Goal: Information Seeking & Learning: Find contact information

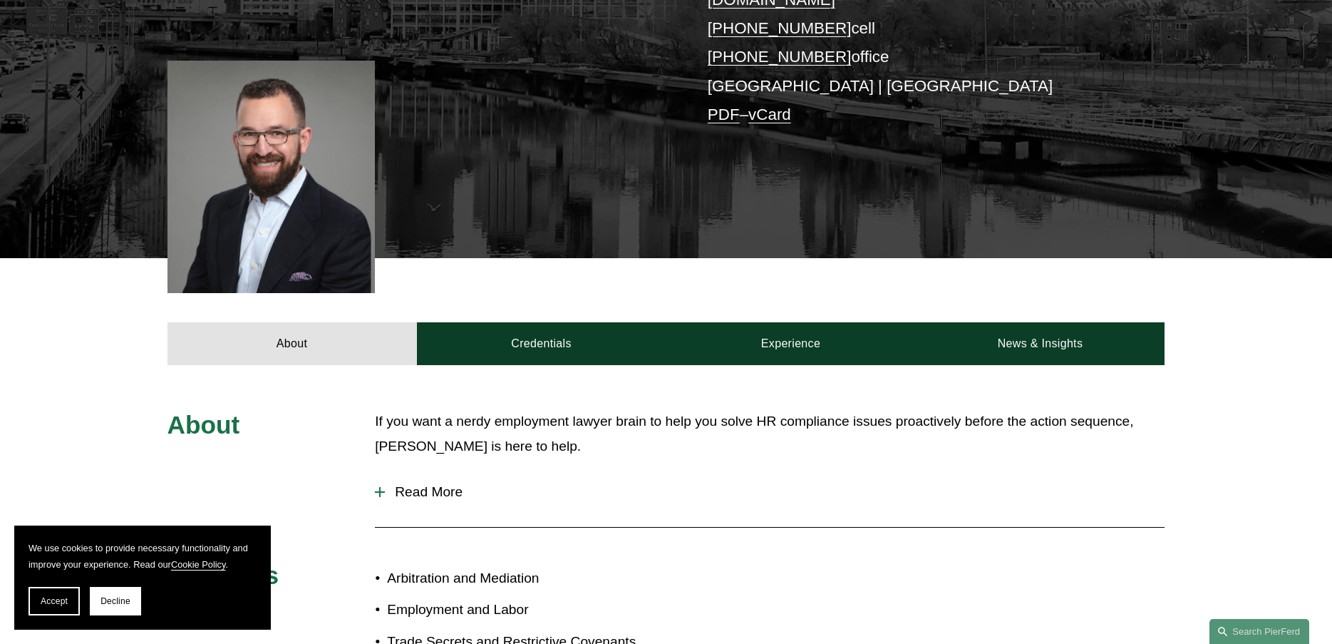
scroll to position [499, 0]
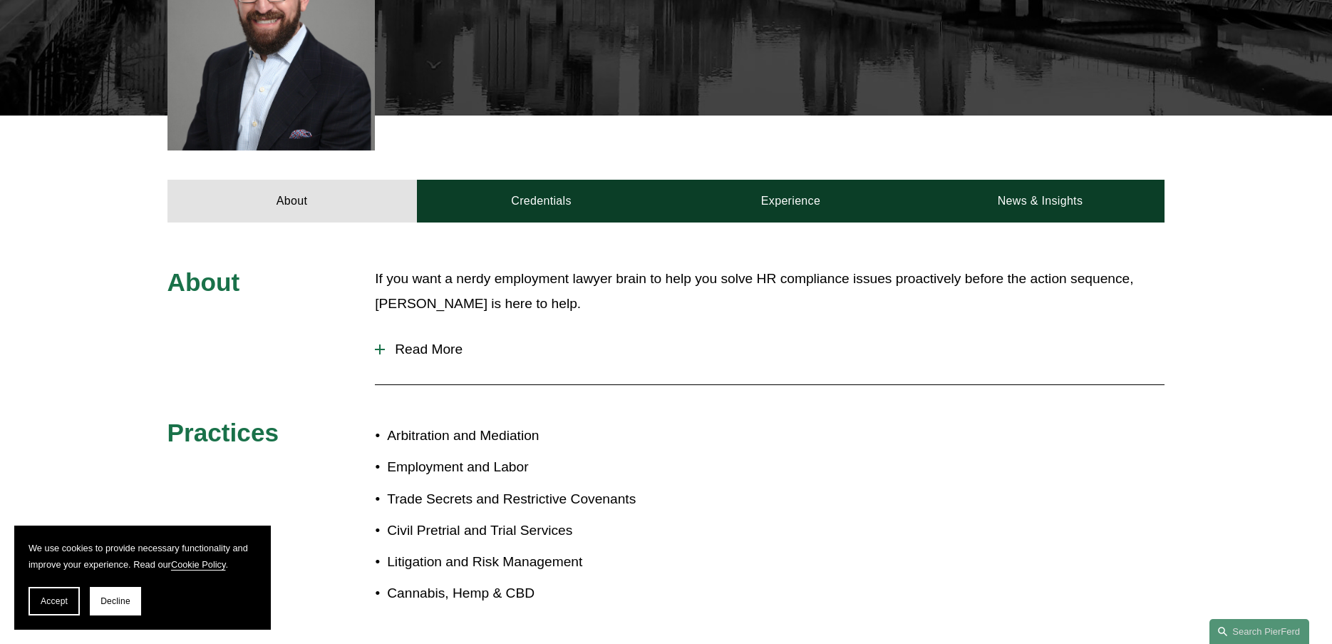
click at [437, 341] on span "Read More" at bounding box center [775, 349] width 780 height 16
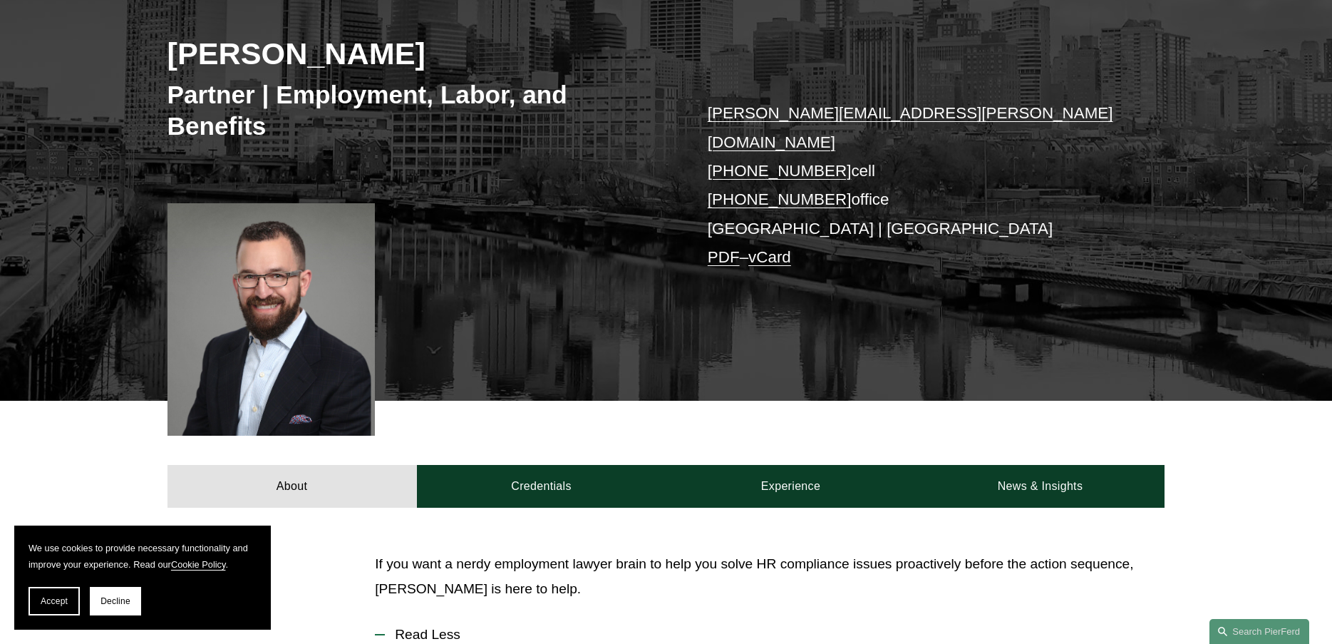
scroll to position [0, 0]
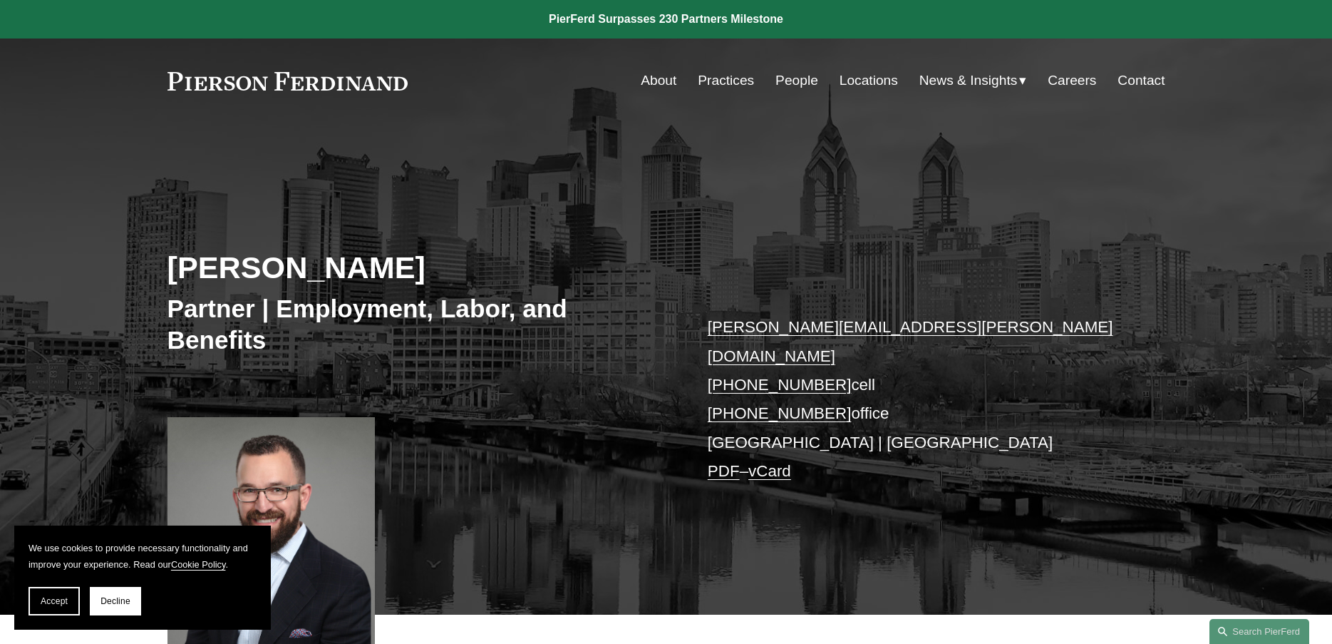
click at [843, 78] on link "Locations" at bounding box center [869, 80] width 58 height 27
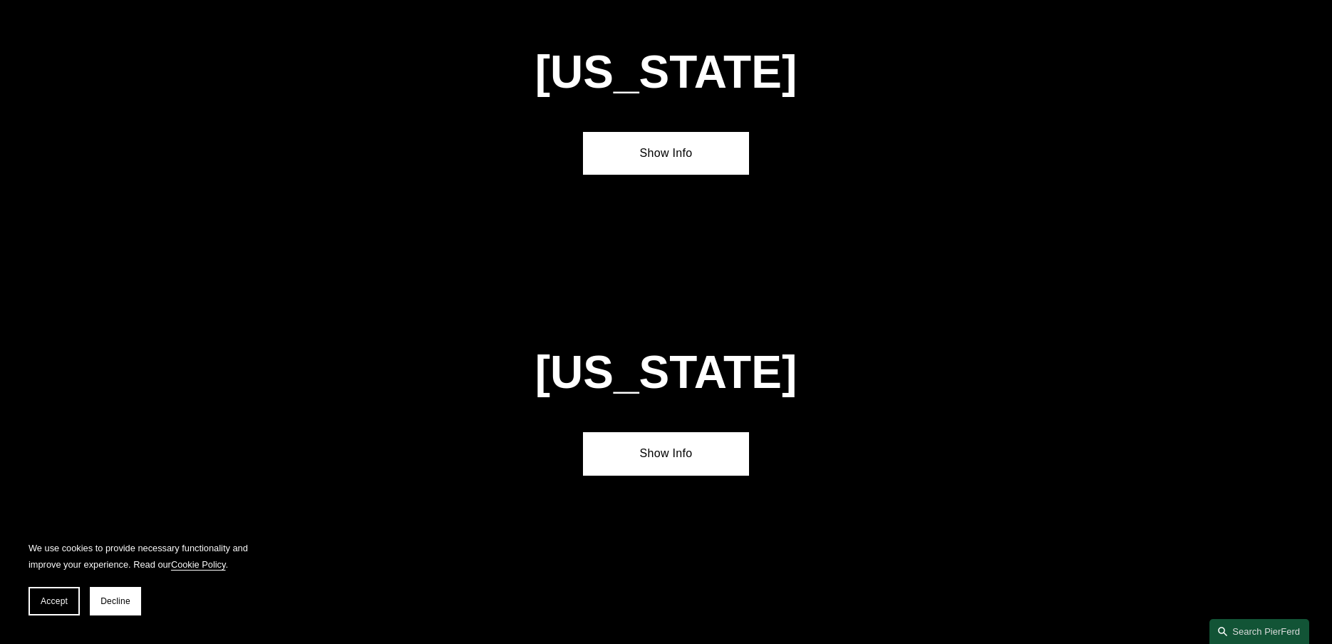
scroll to position [3207, 0]
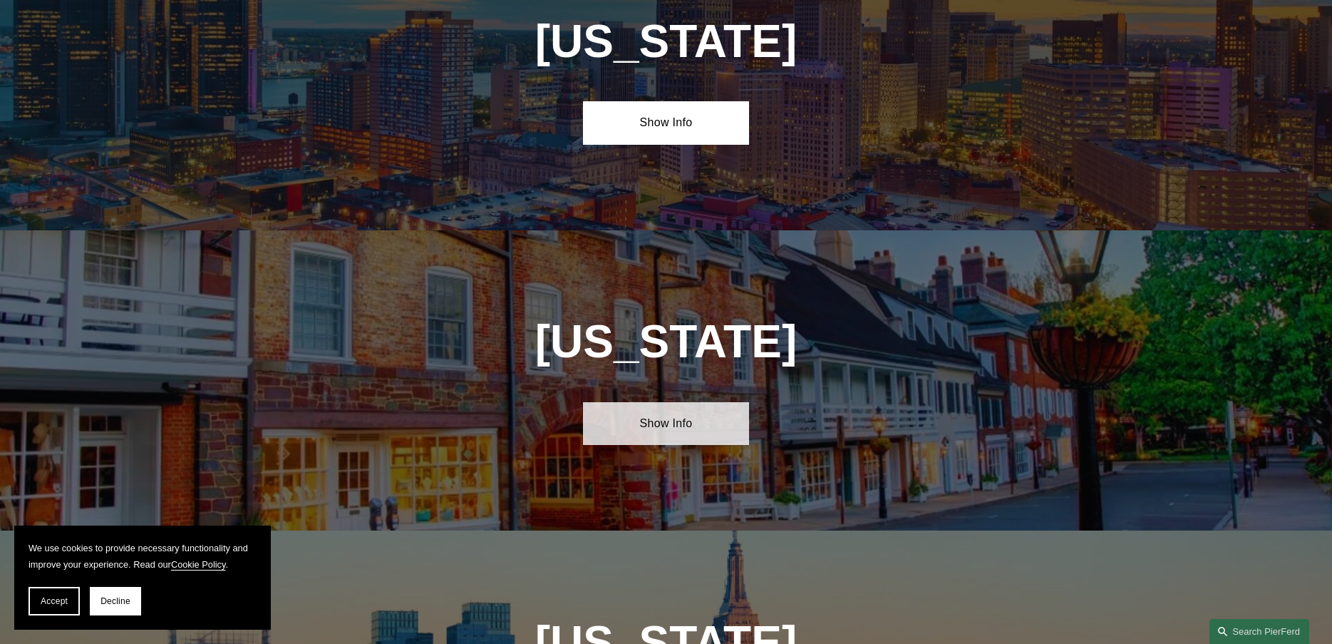
click at [657, 402] on link "Show Info" at bounding box center [666, 423] width 166 height 43
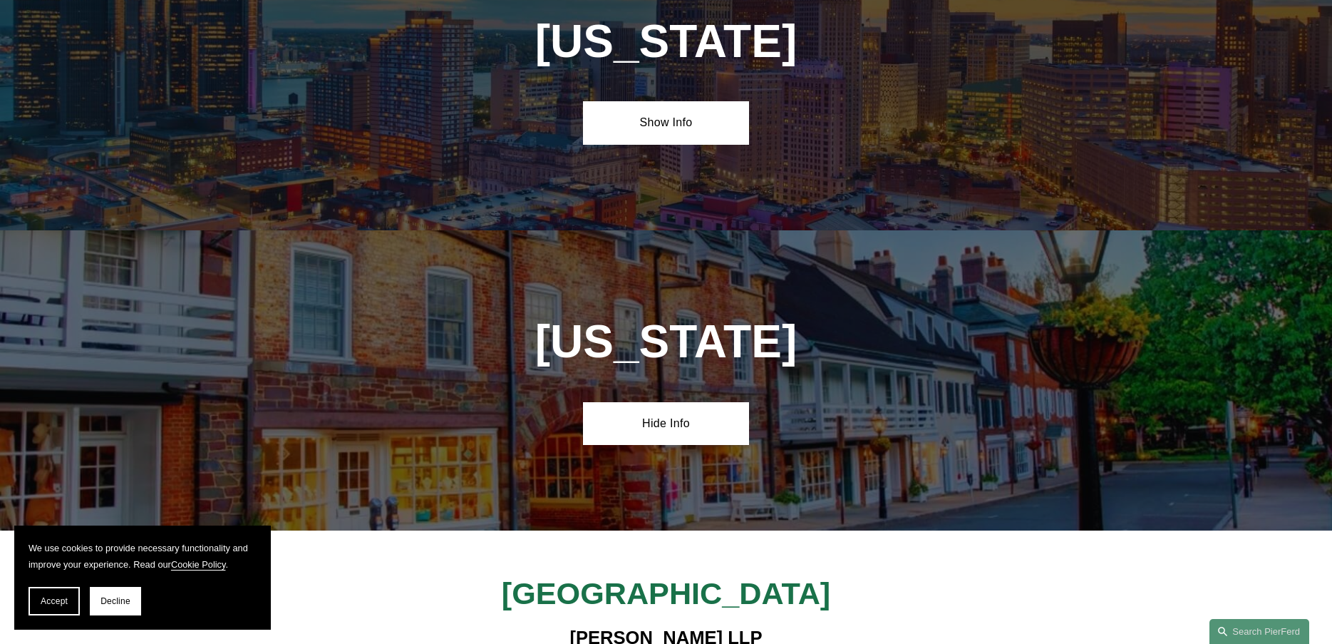
scroll to position [3564, 0]
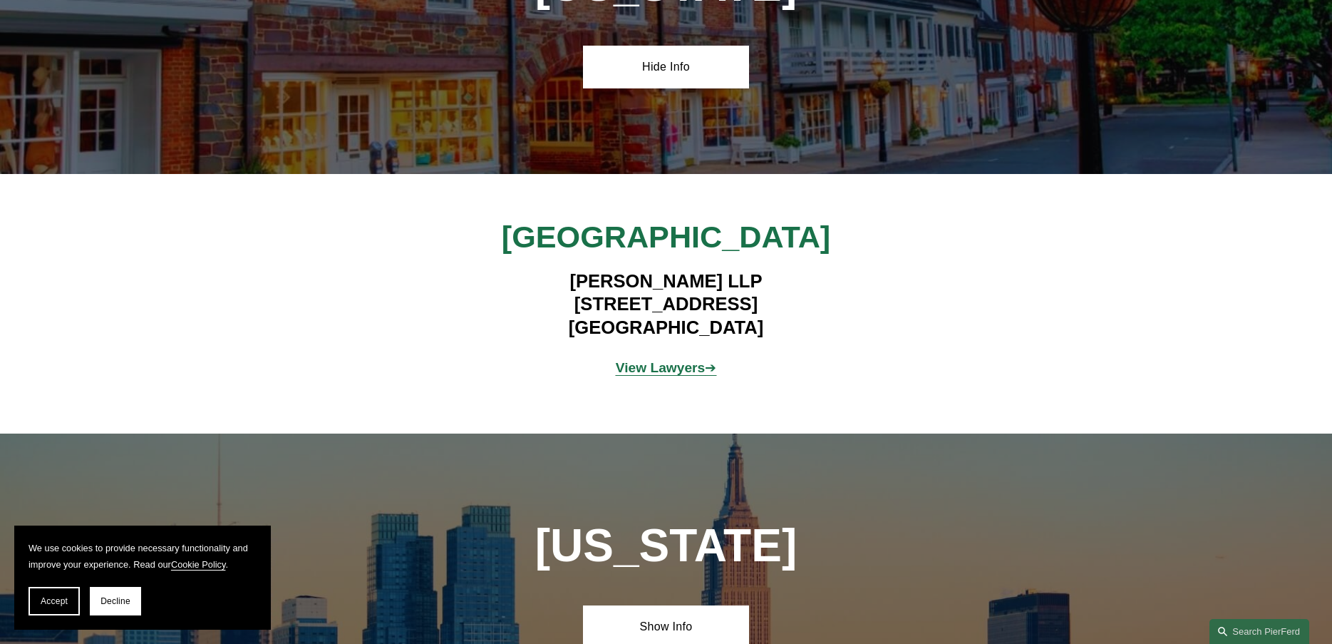
click at [663, 360] on strong "View Lawyers" at bounding box center [661, 367] width 90 height 15
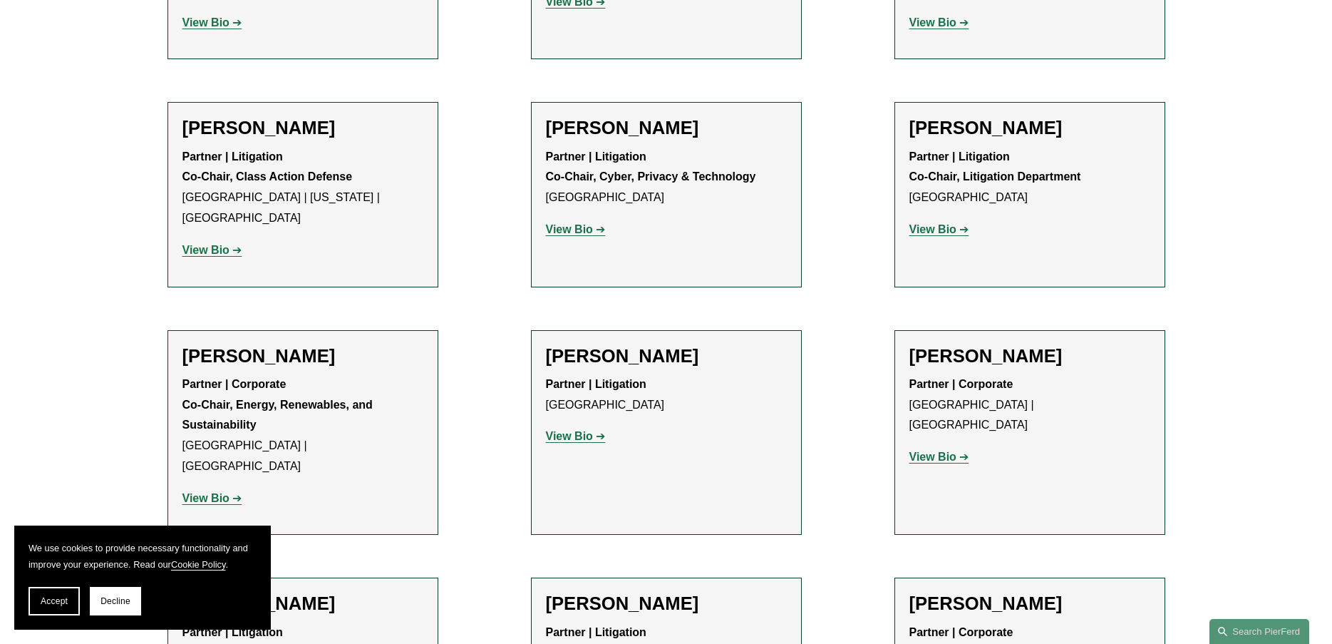
scroll to position [1212, 0]
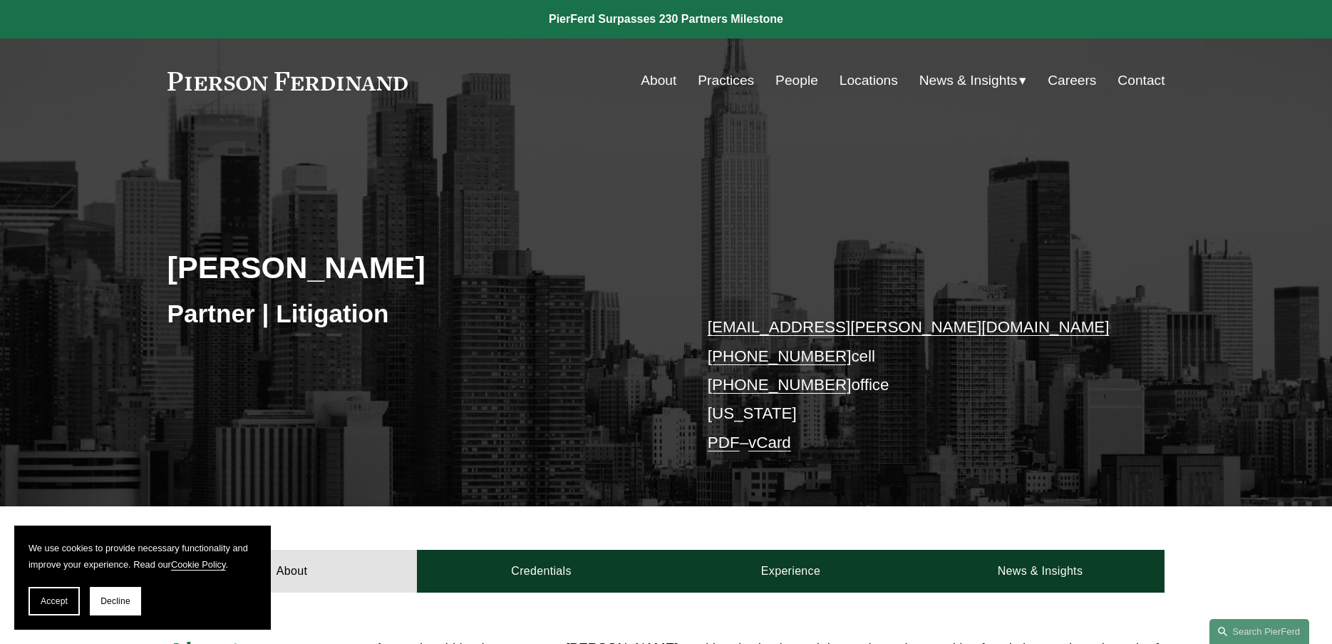
scroll to position [285, 0]
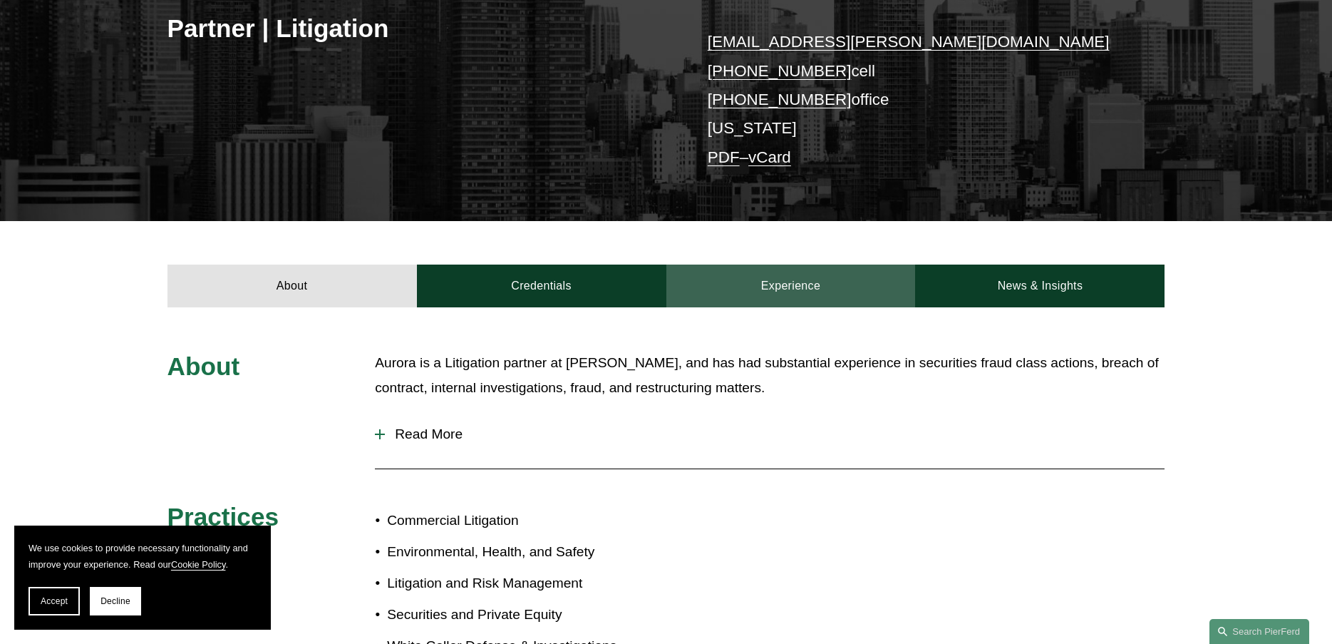
click at [823, 284] on link "Experience" at bounding box center [790, 285] width 249 height 43
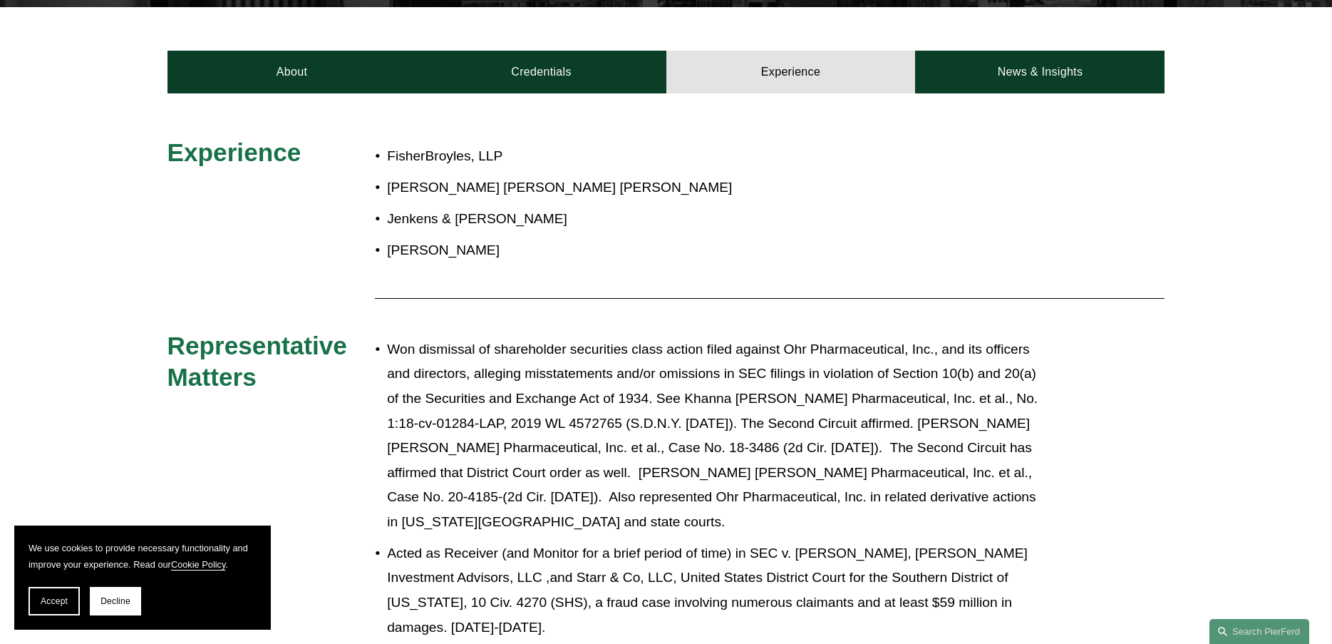
scroll to position [0, 0]
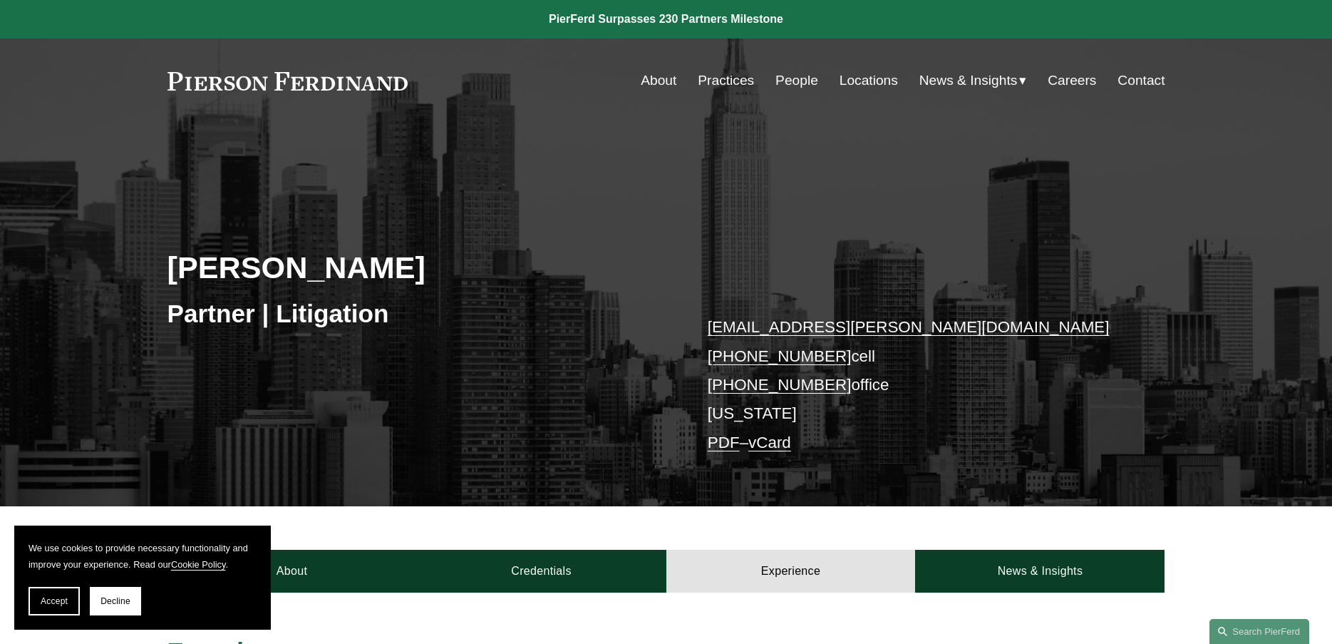
click at [793, 83] on link "People" at bounding box center [796, 80] width 43 height 27
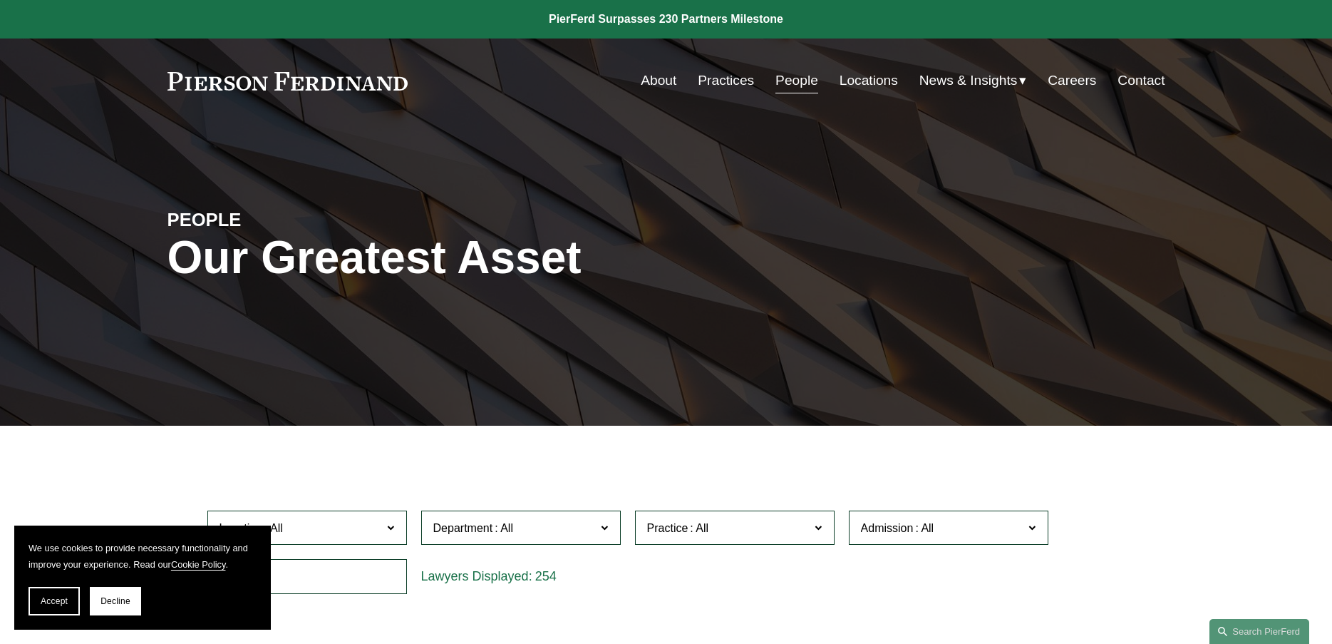
scroll to position [214, 0]
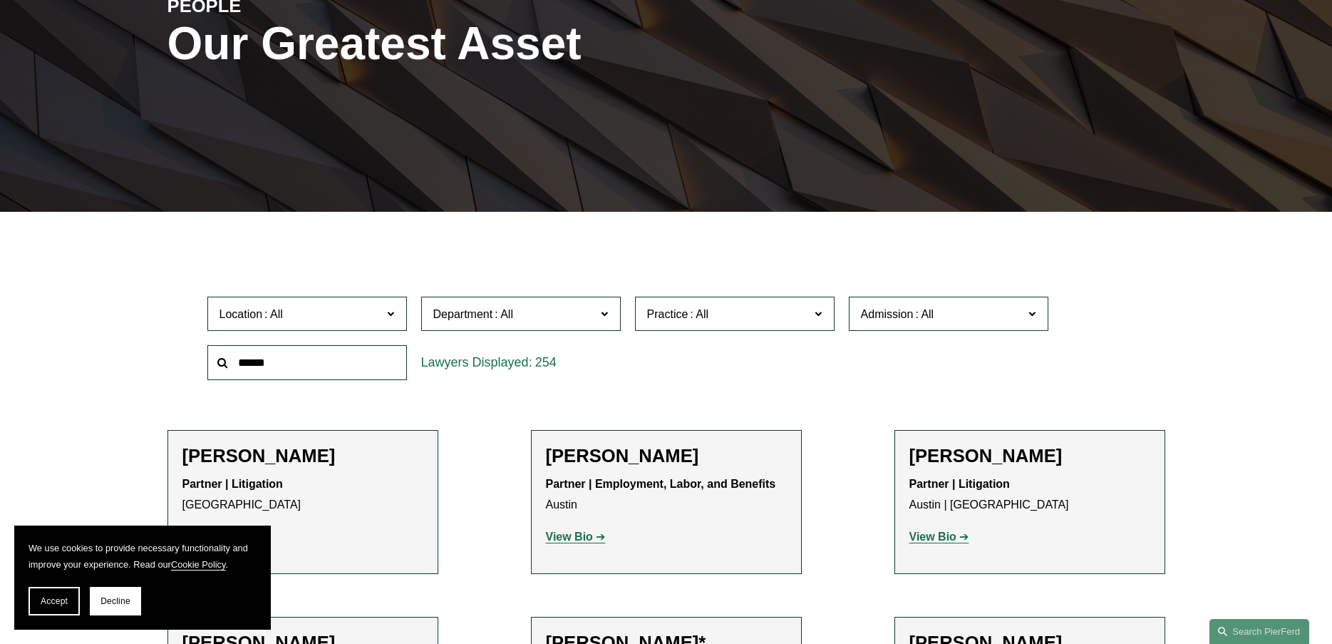
click at [694, 310] on span at bounding box center [699, 314] width 23 height 12
click at [0, 0] on link "Trade Secrets and Restrictive Covenants" at bounding box center [0, 0] width 0 height 0
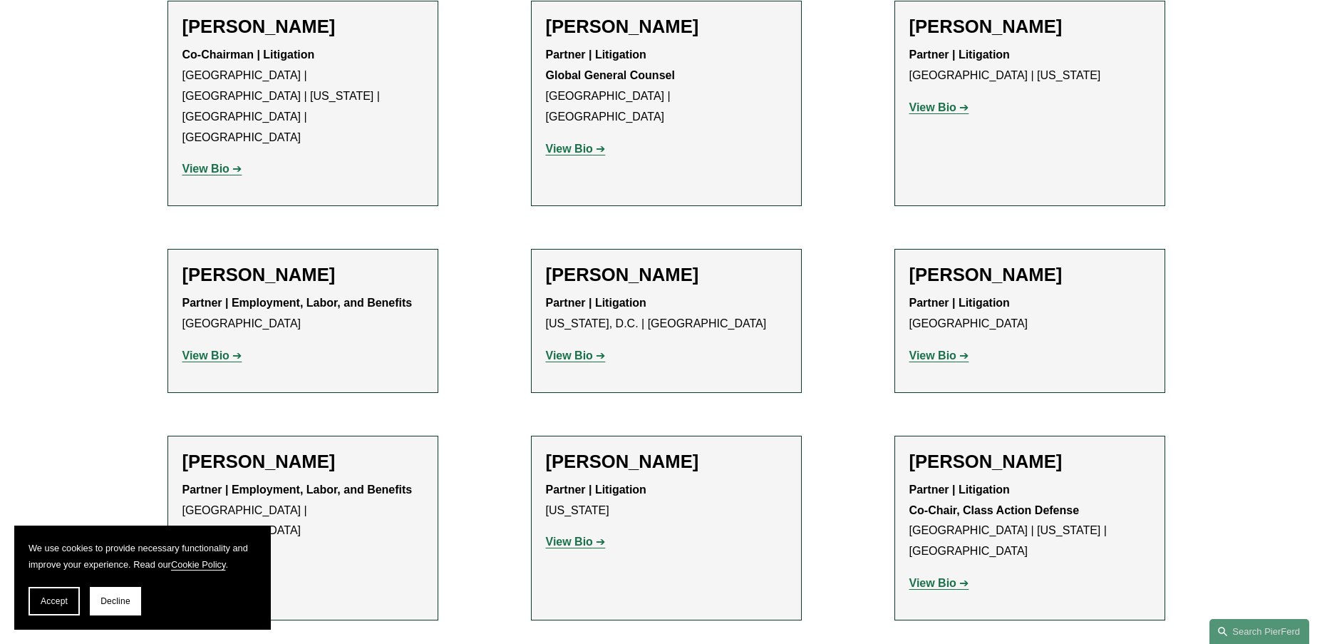
scroll to position [1354, 0]
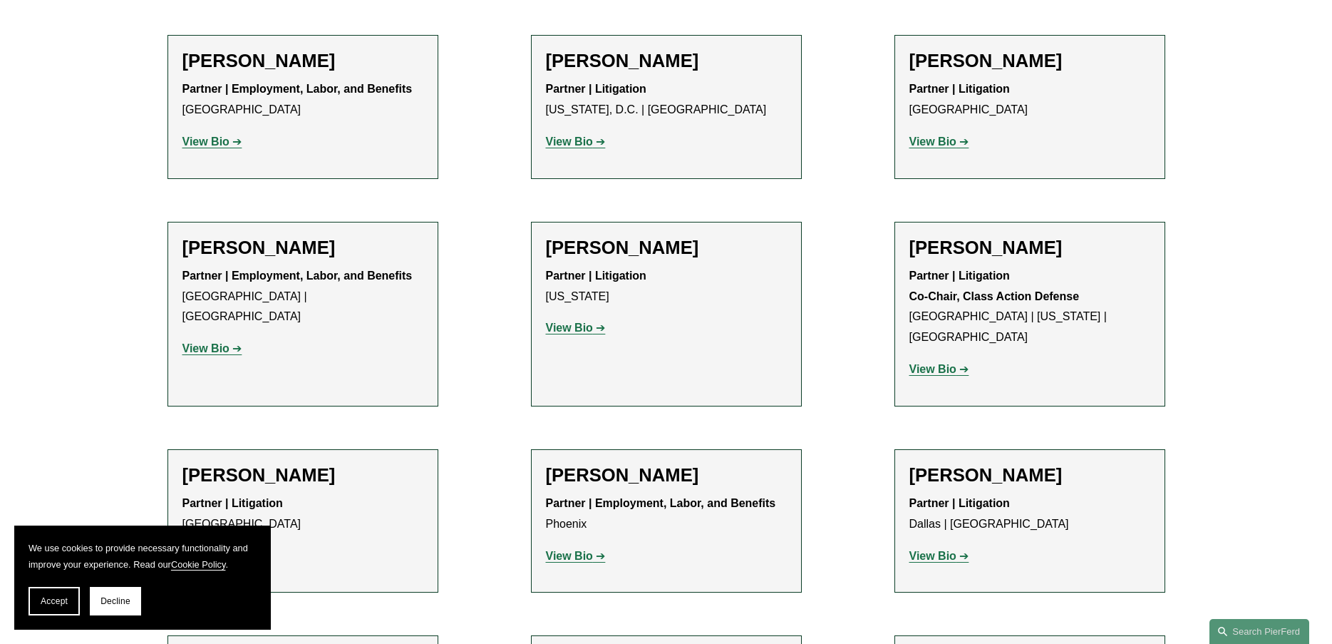
click at [244, 237] on h2 "[PERSON_NAME]" at bounding box center [302, 248] width 241 height 22
click at [218, 342] on strong "View Bio" at bounding box center [205, 348] width 47 height 12
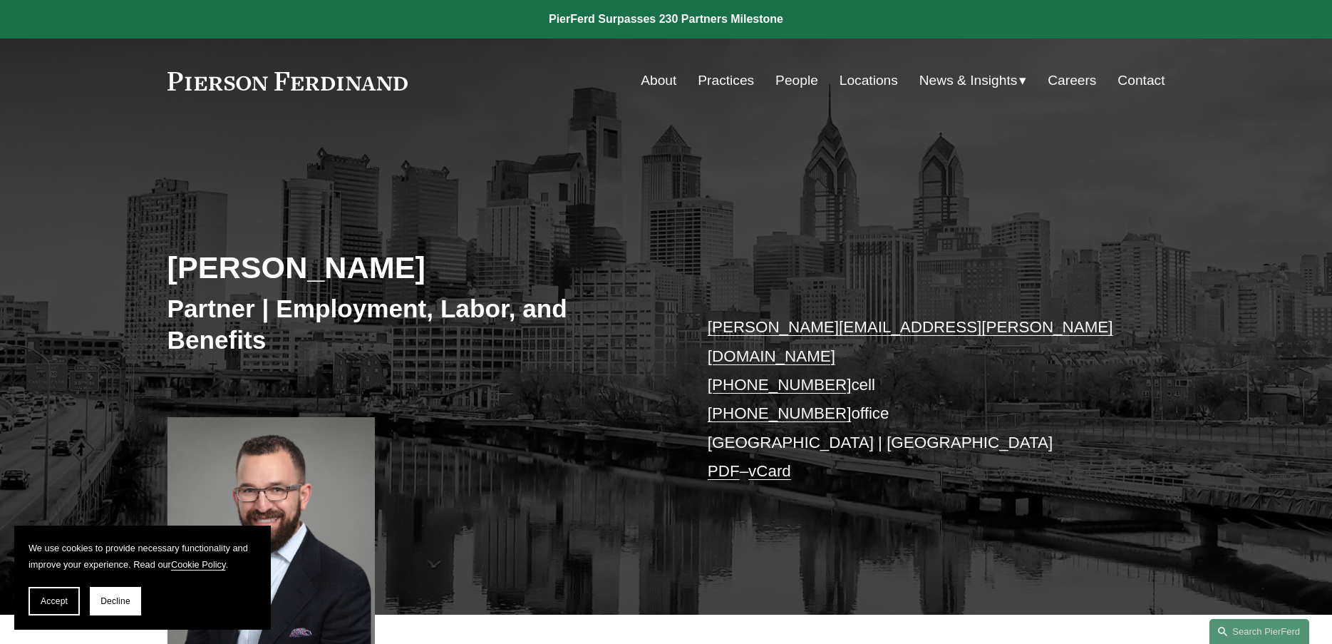
scroll to position [285, 0]
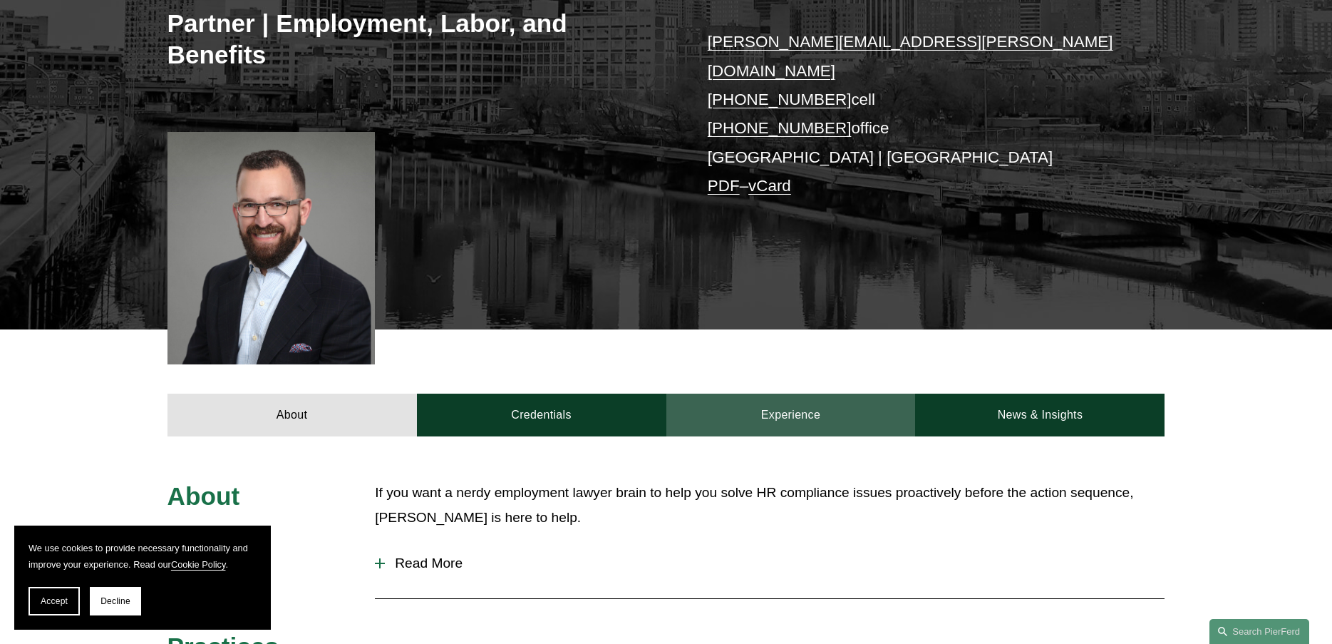
click at [844, 398] on link "Experience" at bounding box center [790, 414] width 249 height 43
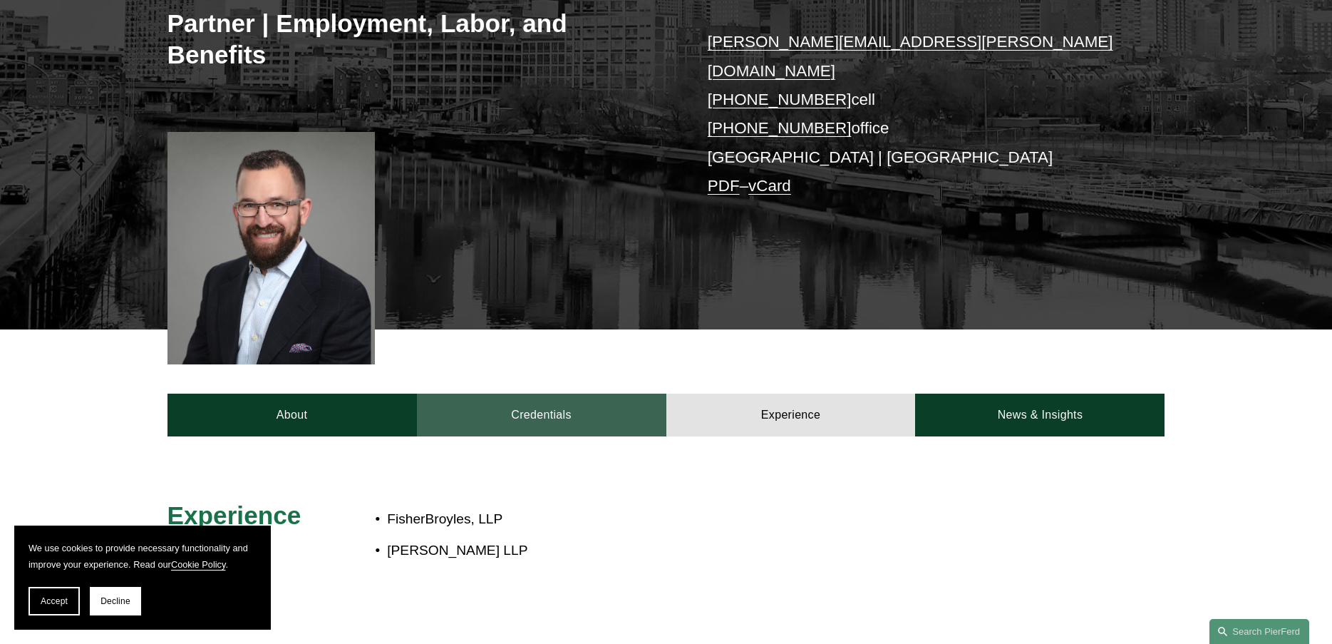
click at [579, 393] on link "Credentials" at bounding box center [541, 414] width 249 height 43
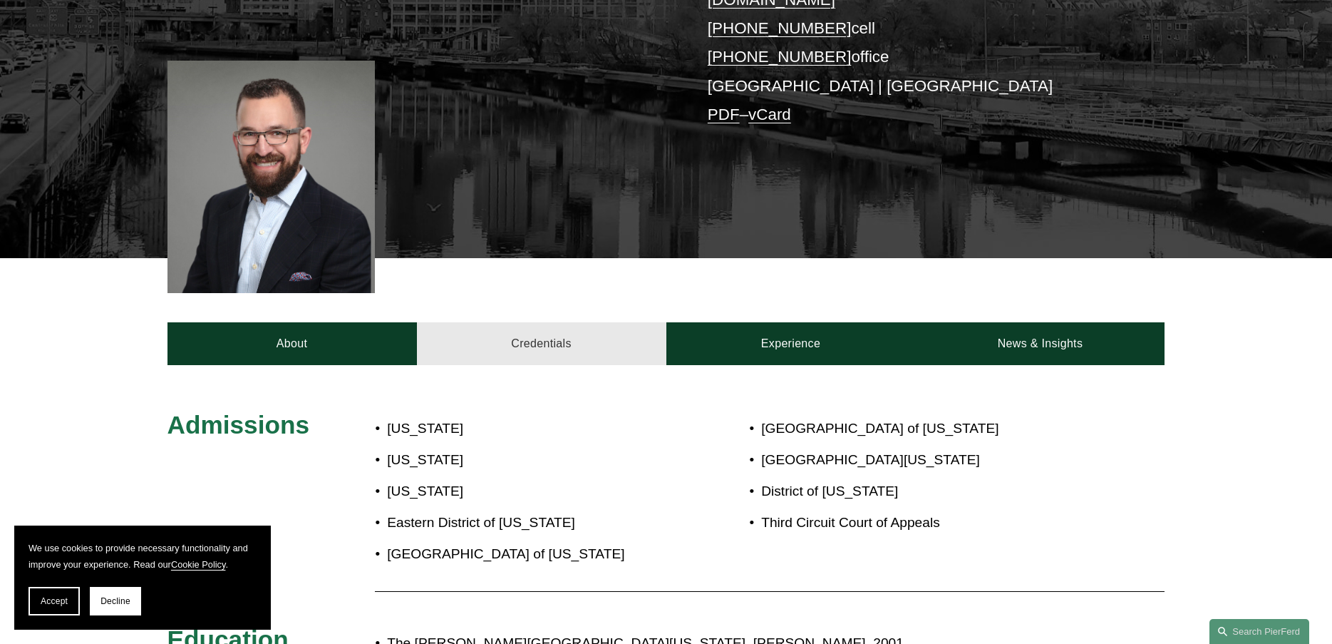
scroll to position [0, 0]
